Goal: Information Seeking & Learning: Find specific page/section

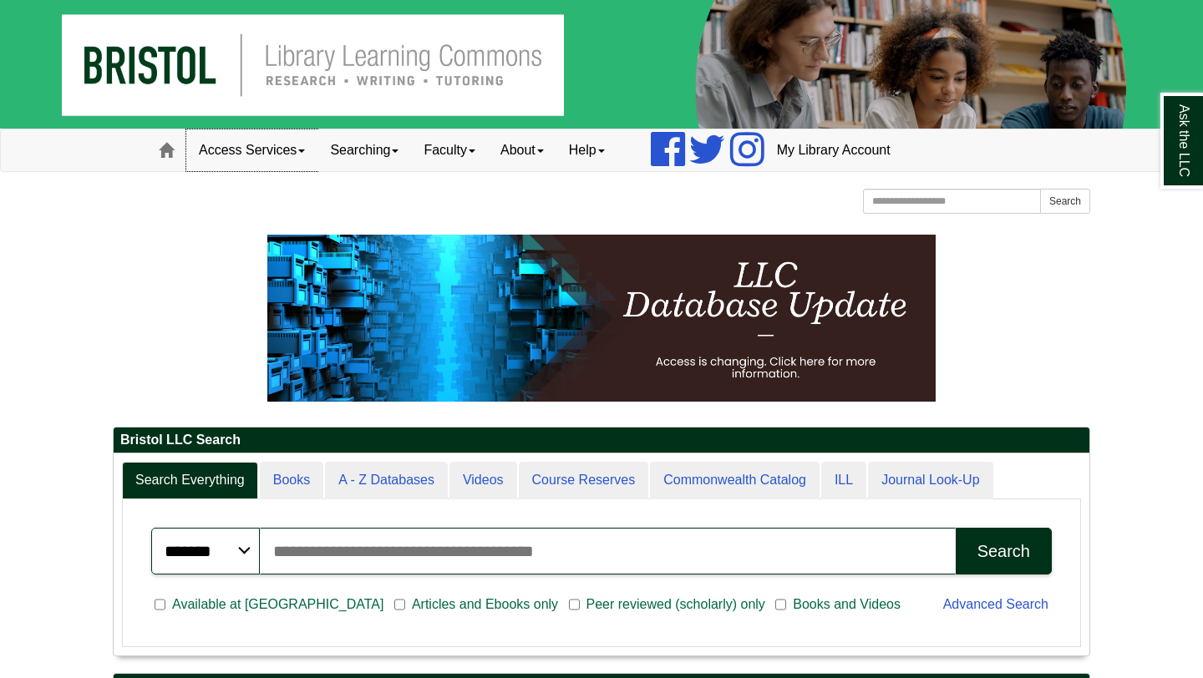
click at [284, 158] on link "Access Services" at bounding box center [251, 150] width 131 height 42
click at [156, 144] on link "Home" at bounding box center [166, 150] width 40 height 42
click at [540, 147] on link "About" at bounding box center [522, 150] width 69 height 42
click at [475, 152] on span at bounding box center [472, 151] width 7 height 3
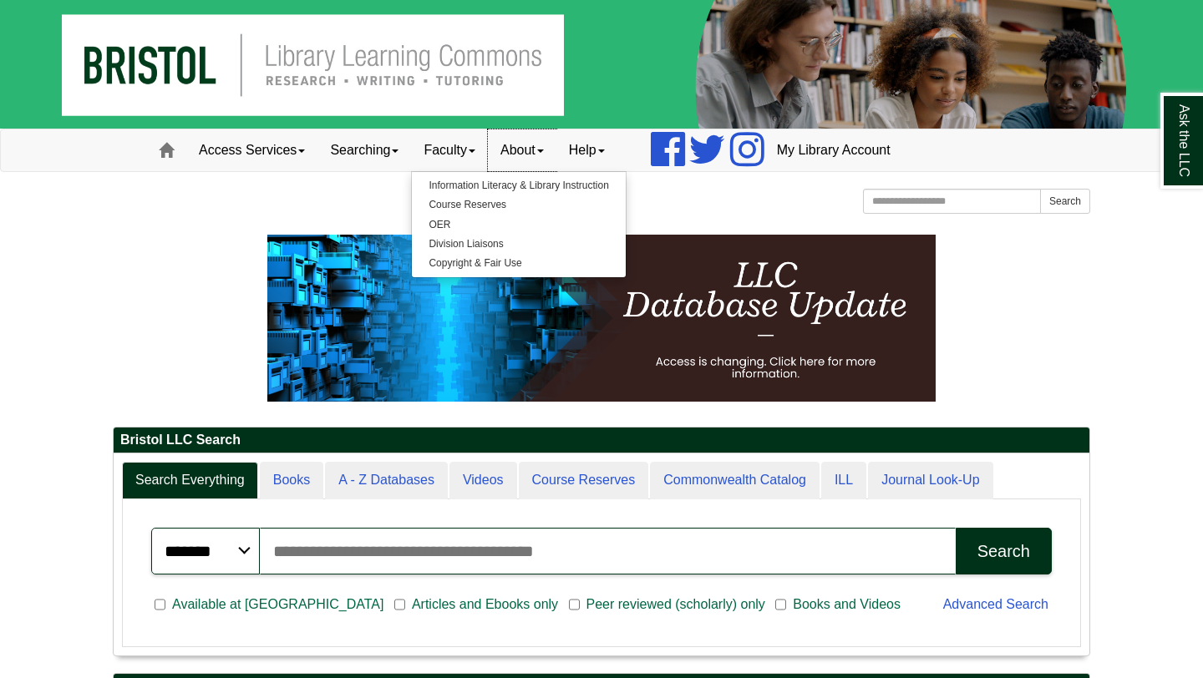
click at [520, 152] on link "About" at bounding box center [522, 150] width 69 height 42
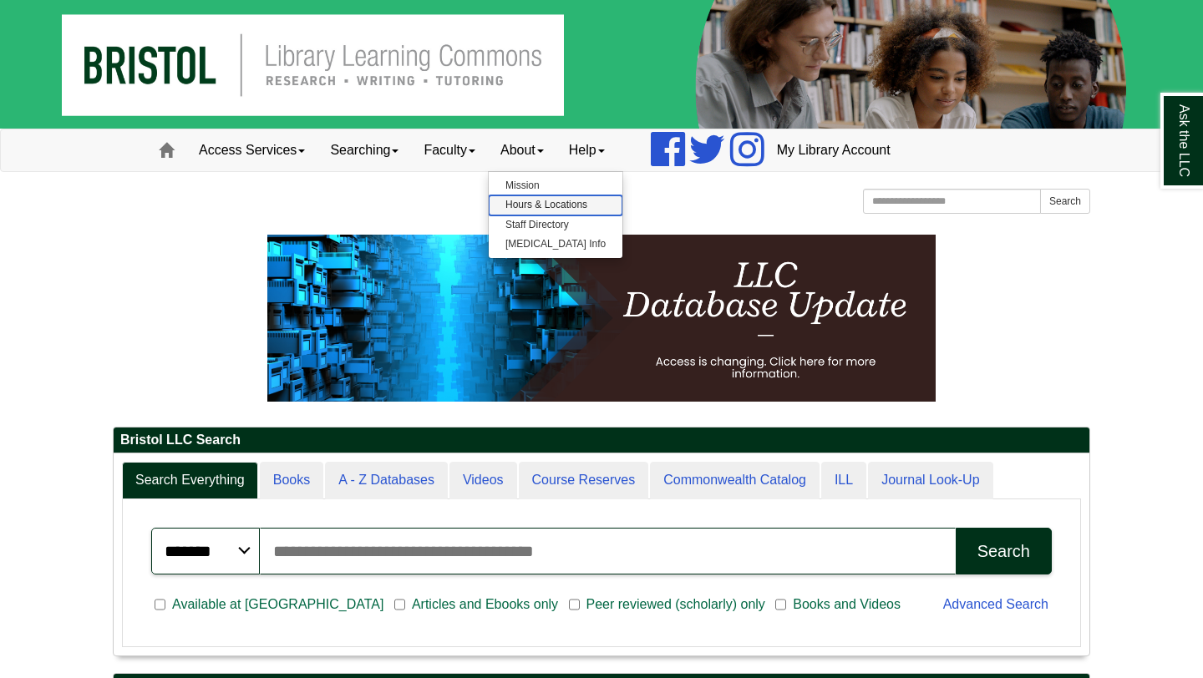
click at [561, 211] on link "Hours & Locations" at bounding box center [556, 204] width 134 height 19
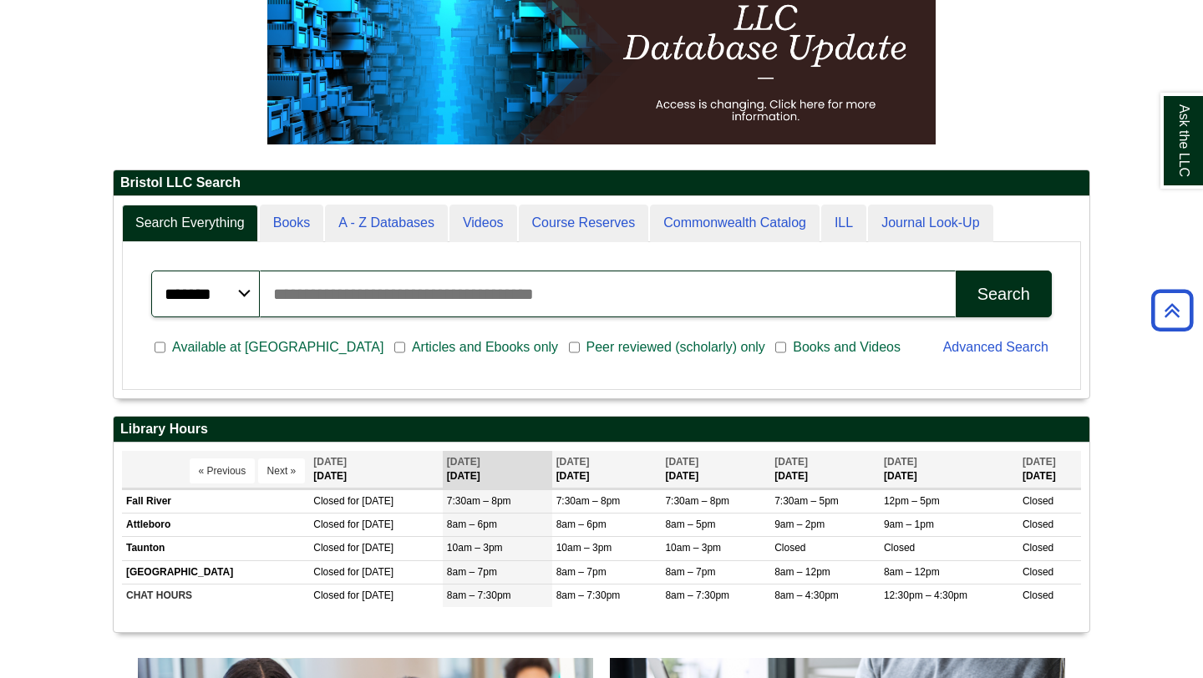
scroll to position [201, 976]
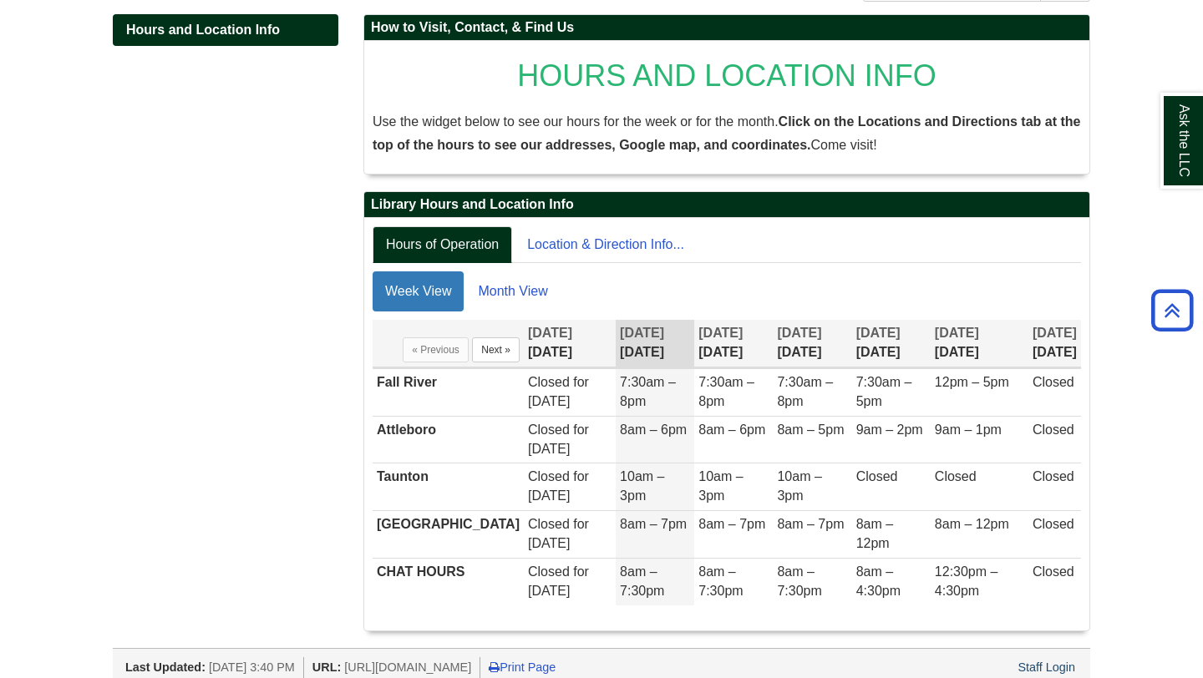
scroll to position [246, 0]
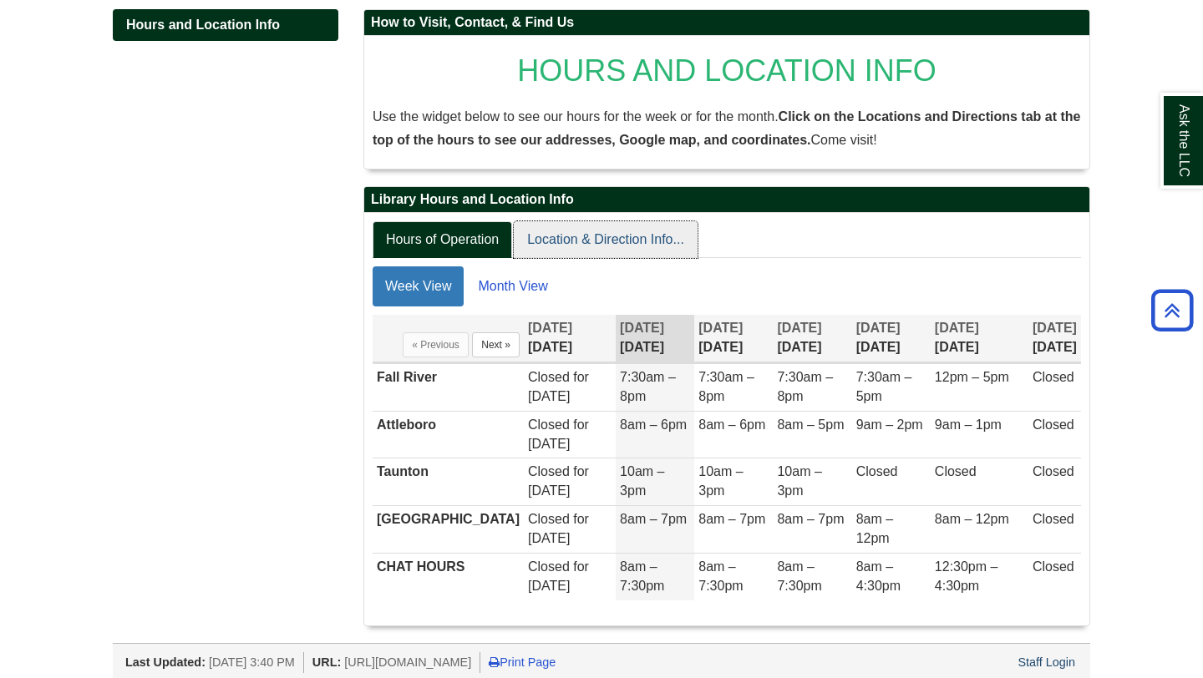
click at [639, 235] on link "Location & Direction Info..." at bounding box center [606, 240] width 184 height 38
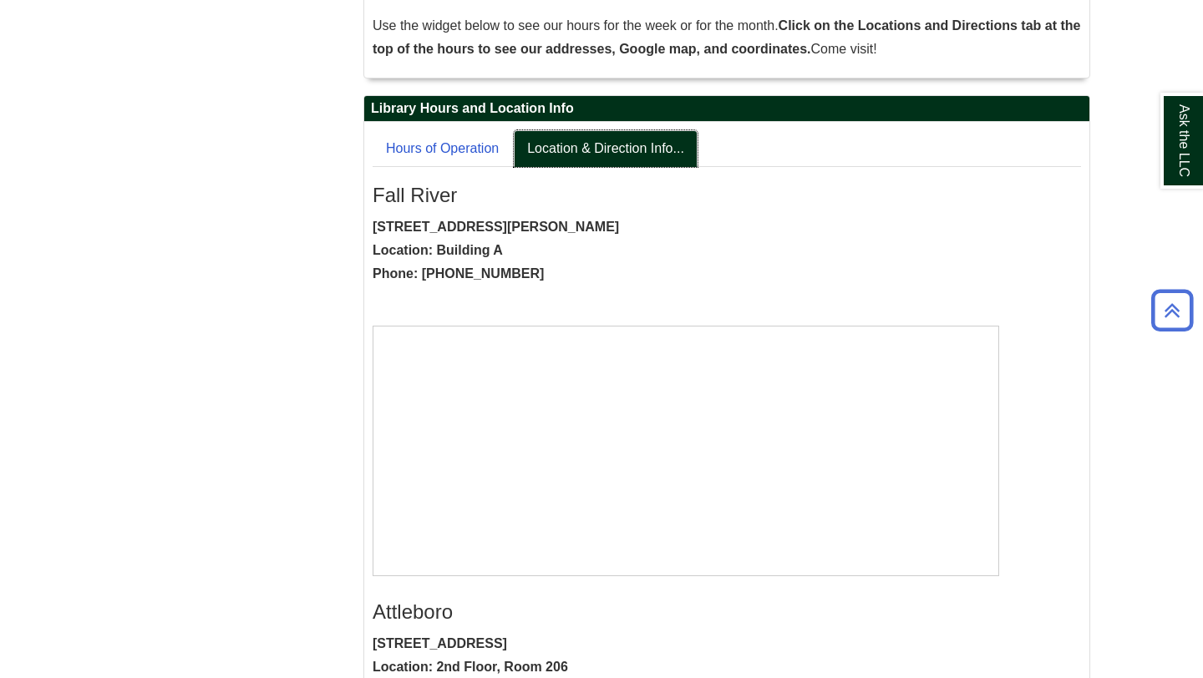
scroll to position [347, 0]
